Goal: Information Seeking & Learning: Learn about a topic

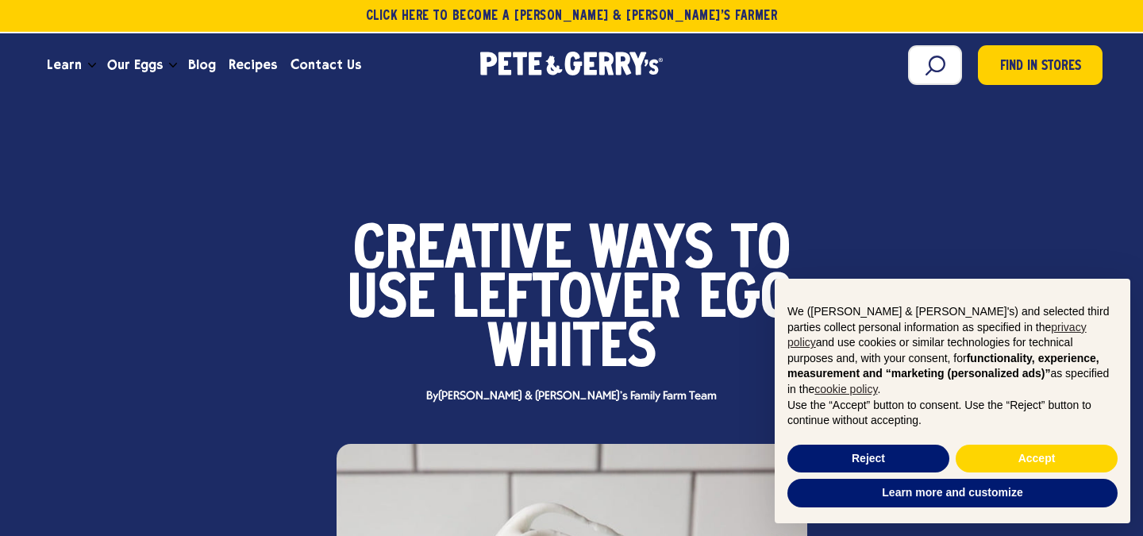
click at [519, 240] on span "Creative" at bounding box center [462, 251] width 218 height 49
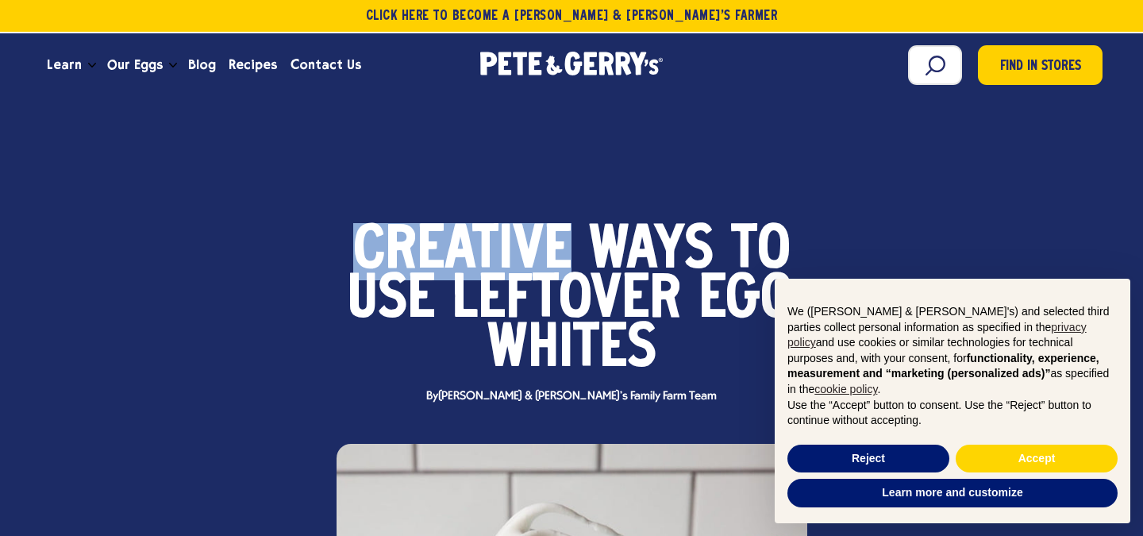
click at [519, 240] on span "Creative" at bounding box center [462, 251] width 218 height 49
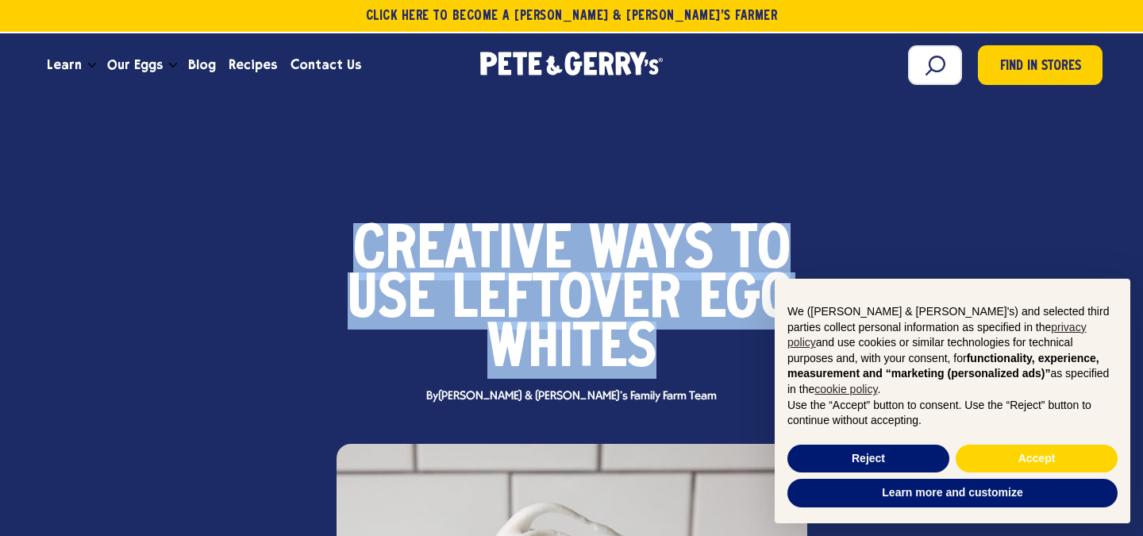
click at [519, 240] on span "Creative" at bounding box center [462, 251] width 218 height 49
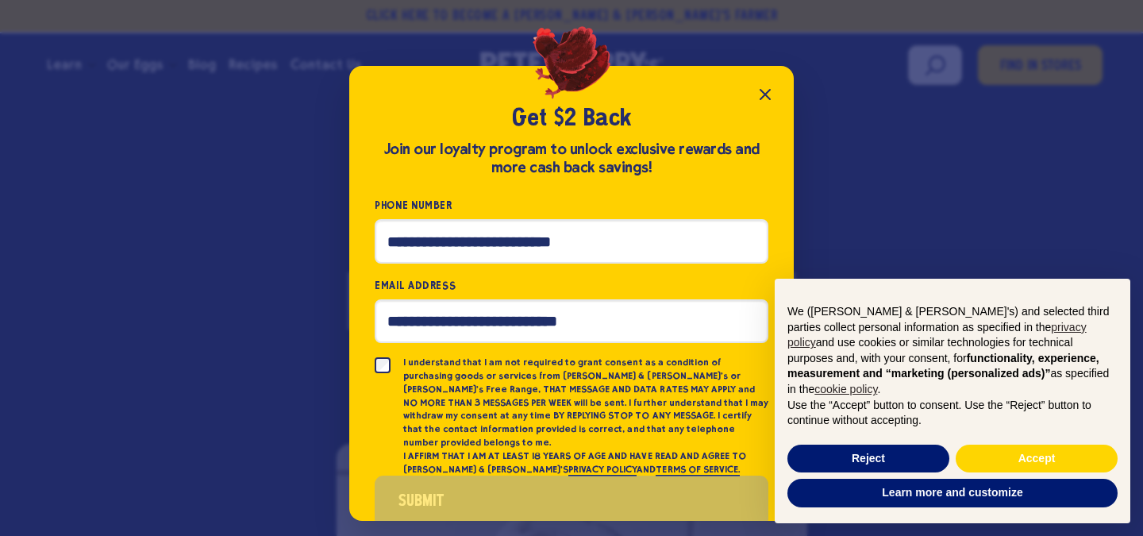
click at [758, 94] on icon "Close popup" at bounding box center [765, 94] width 19 height 19
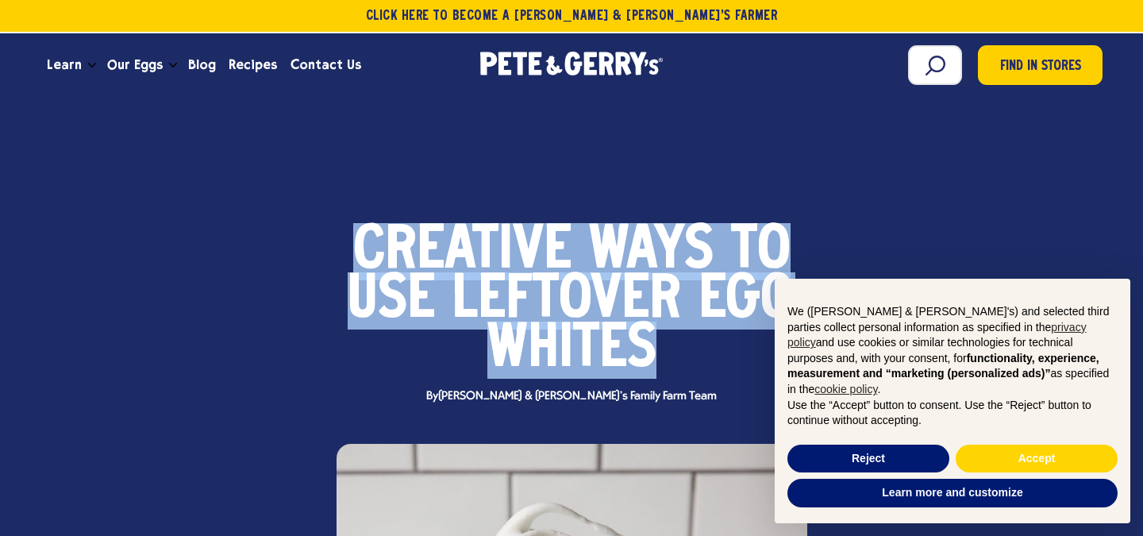
click at [512, 284] on span "Leftover" at bounding box center [566, 300] width 229 height 49
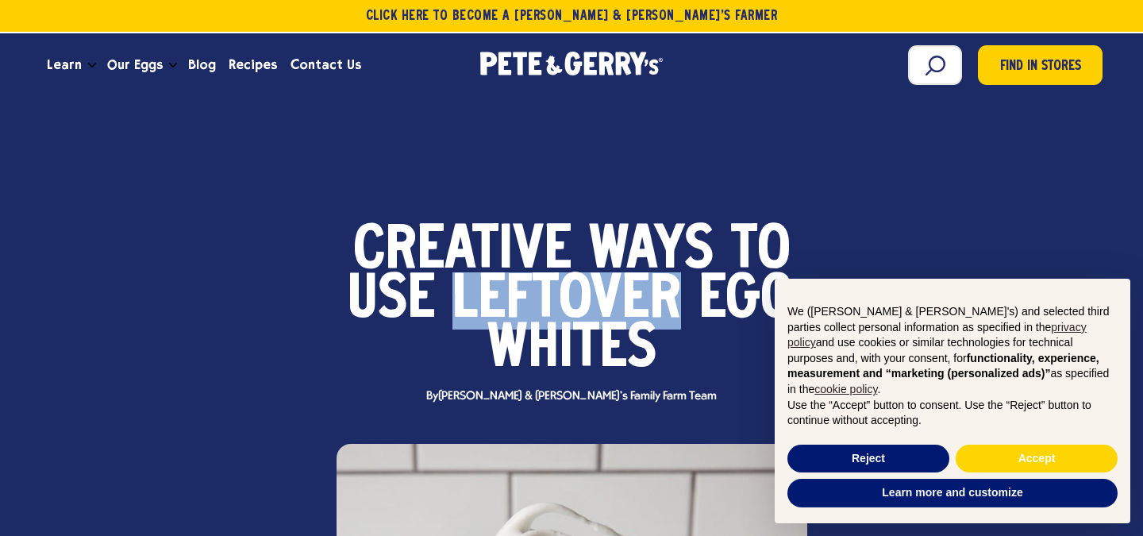
click at [512, 284] on span "Leftover" at bounding box center [566, 300] width 229 height 49
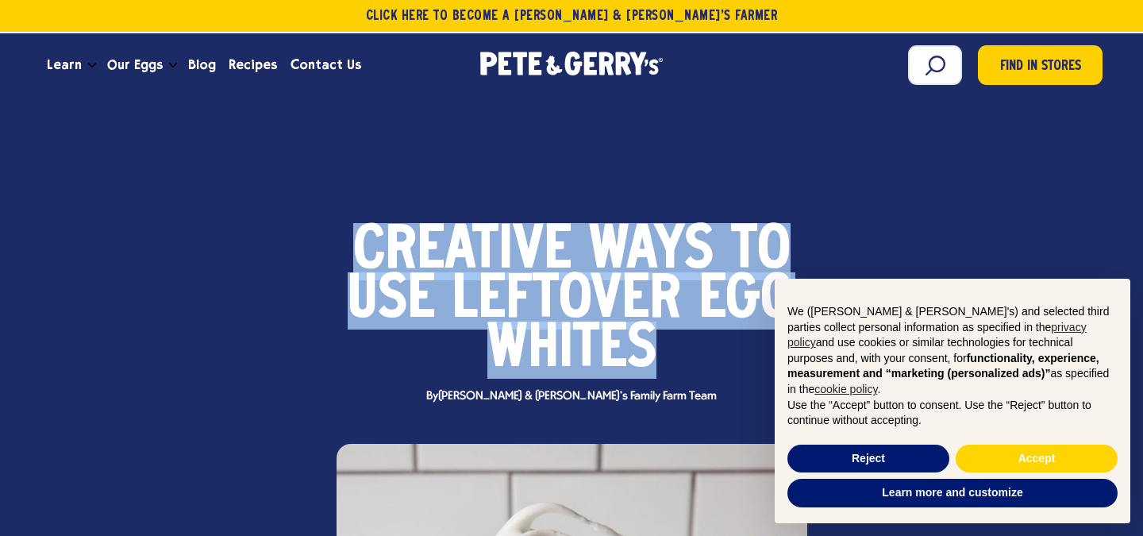
click at [512, 284] on span "Leftover" at bounding box center [566, 300] width 229 height 49
drag, startPoint x: 360, startPoint y: 243, endPoint x: 603, endPoint y: 328, distance: 258.1
click at [603, 328] on strong "Creative Ways to Use Leftover Egg Whites" at bounding box center [572, 301] width 448 height 156
click at [1019, 462] on button "Accept" at bounding box center [1037, 458] width 162 height 29
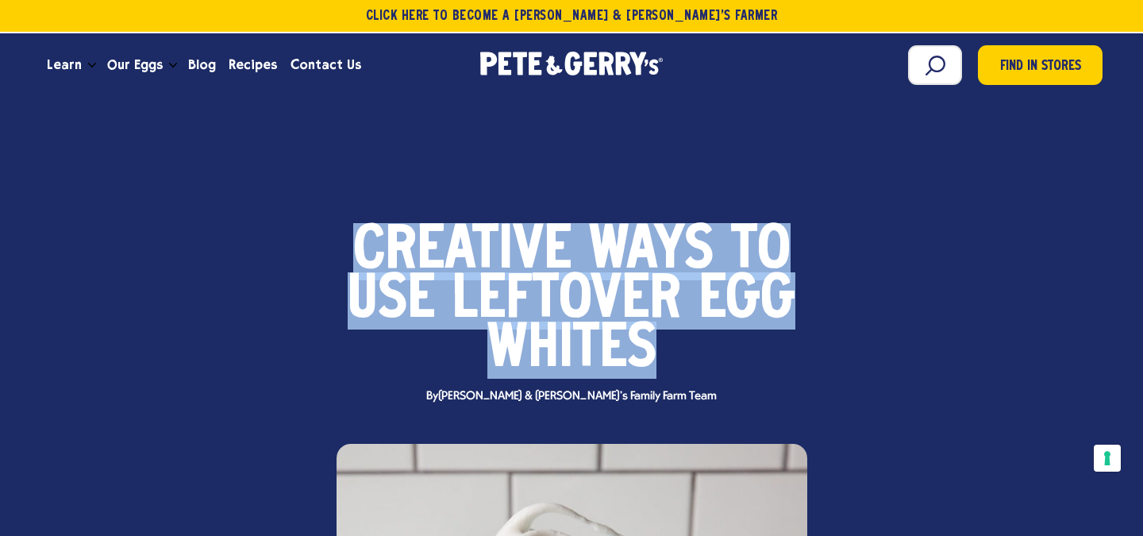
click at [639, 276] on span "Leftover" at bounding box center [566, 300] width 229 height 49
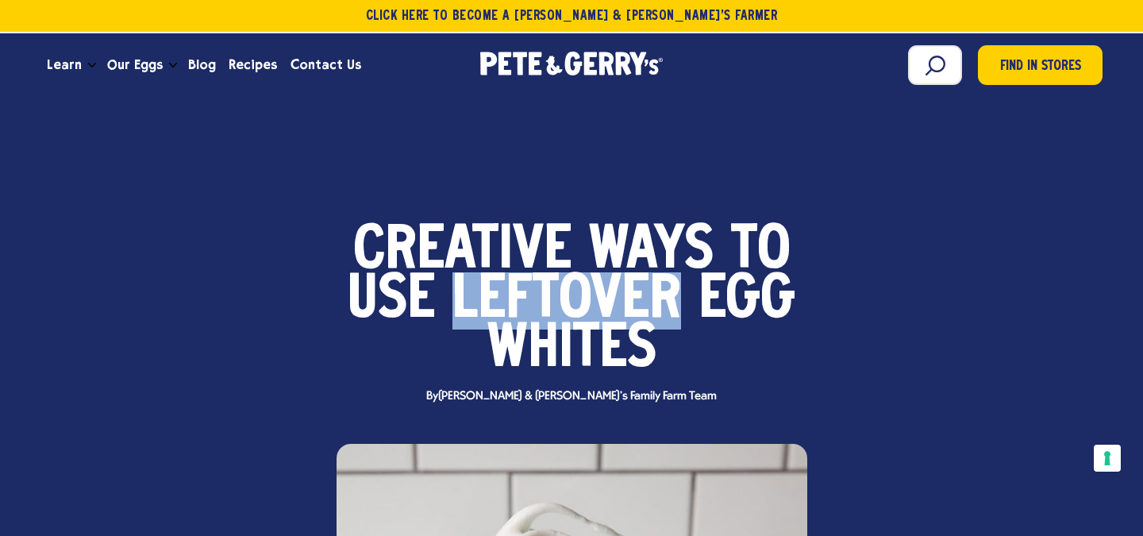
click at [639, 276] on span "Leftover" at bounding box center [566, 300] width 229 height 49
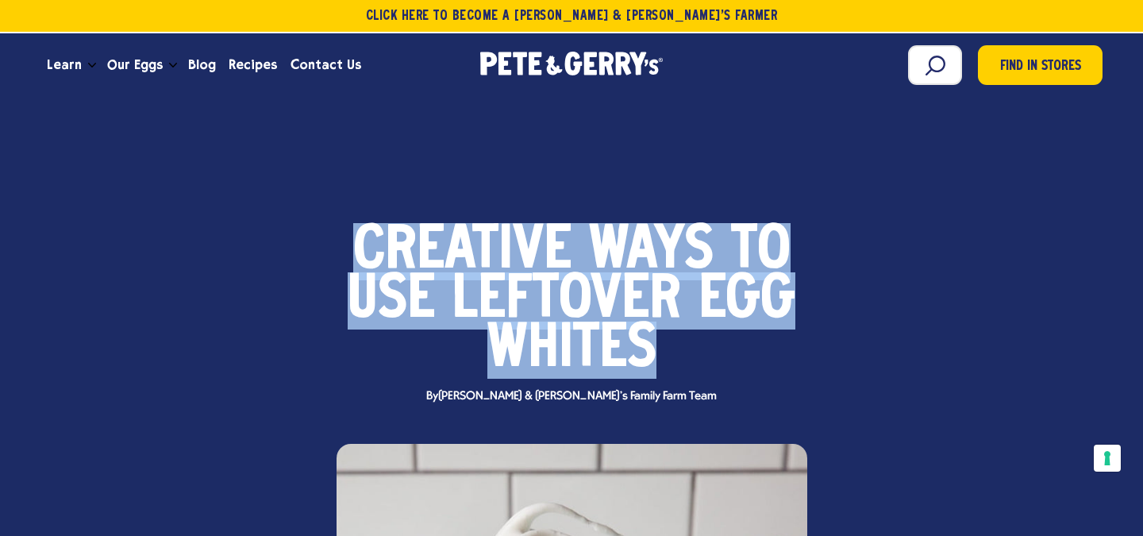
click at [639, 276] on span "Leftover" at bounding box center [566, 300] width 229 height 49
drag, startPoint x: 358, startPoint y: 240, endPoint x: 703, endPoint y: 368, distance: 368.2
click at [703, 368] on h1 "Creative Ways to Use Leftover Egg Whites" at bounding box center [571, 301] width 483 height 148
copy div "Creative Ways to Use Leftover Egg Whites"
